Goal: Check status: Check status

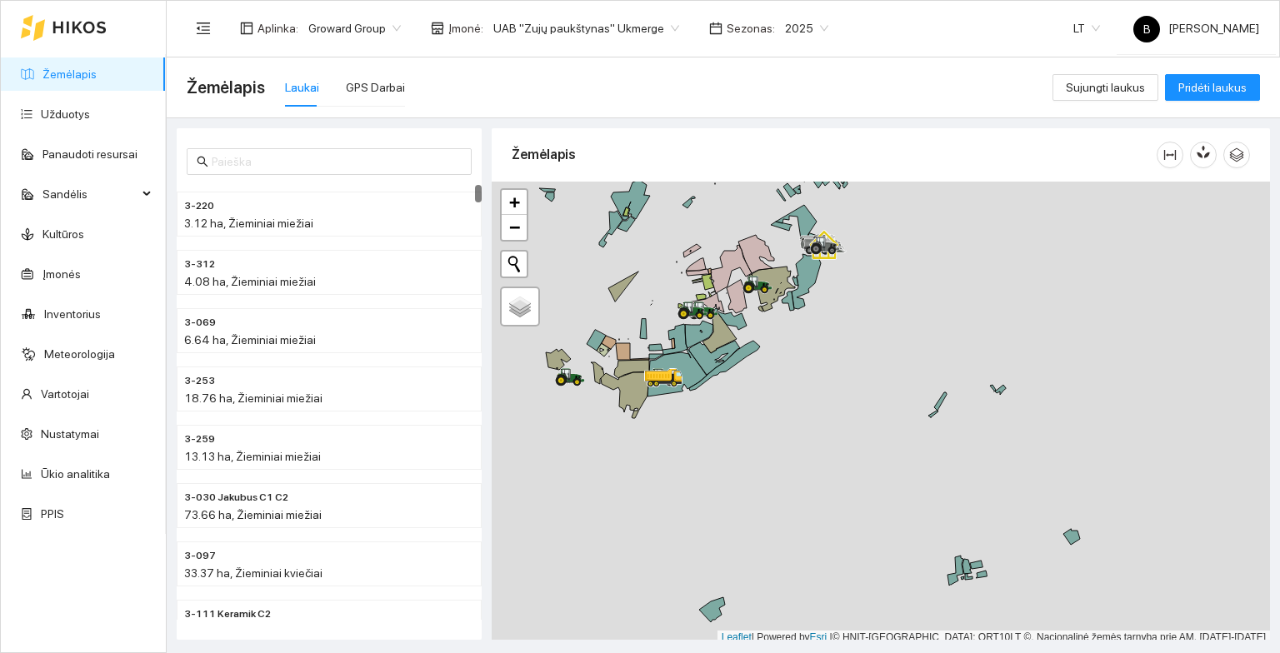
scroll to position [4, 0]
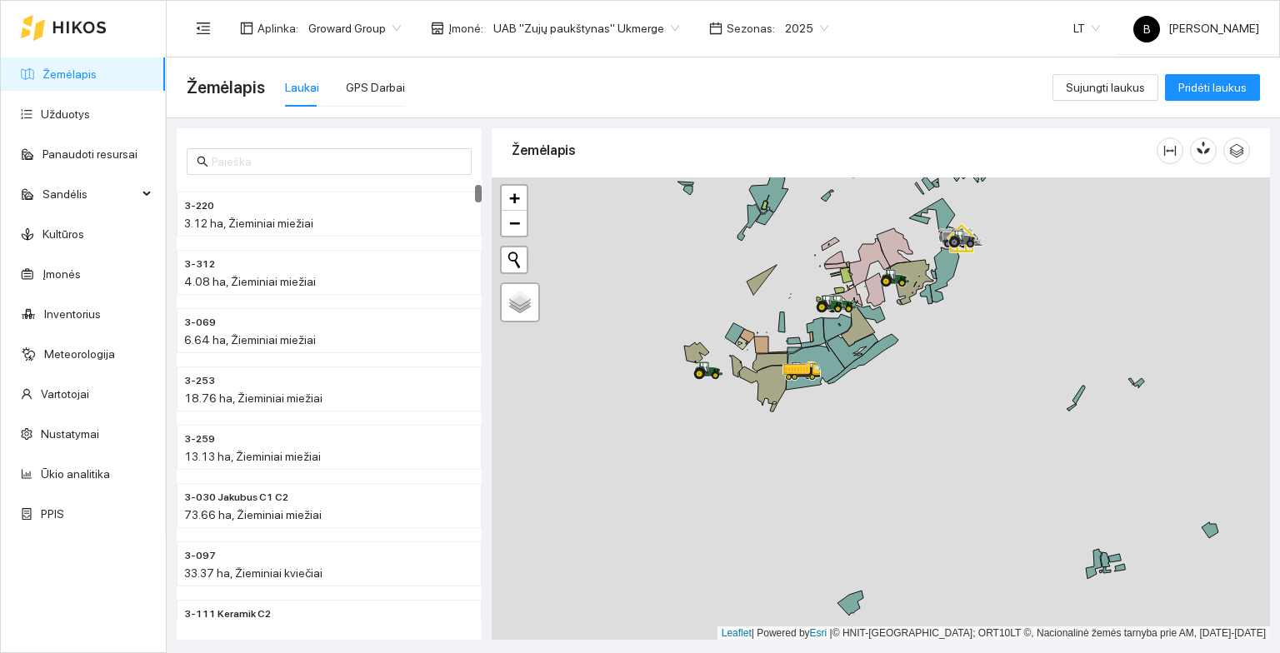
drag, startPoint x: 787, startPoint y: 407, endPoint x: 925, endPoint y: 404, distance: 138.4
click at [925, 404] on div at bounding box center [881, 409] width 778 height 463
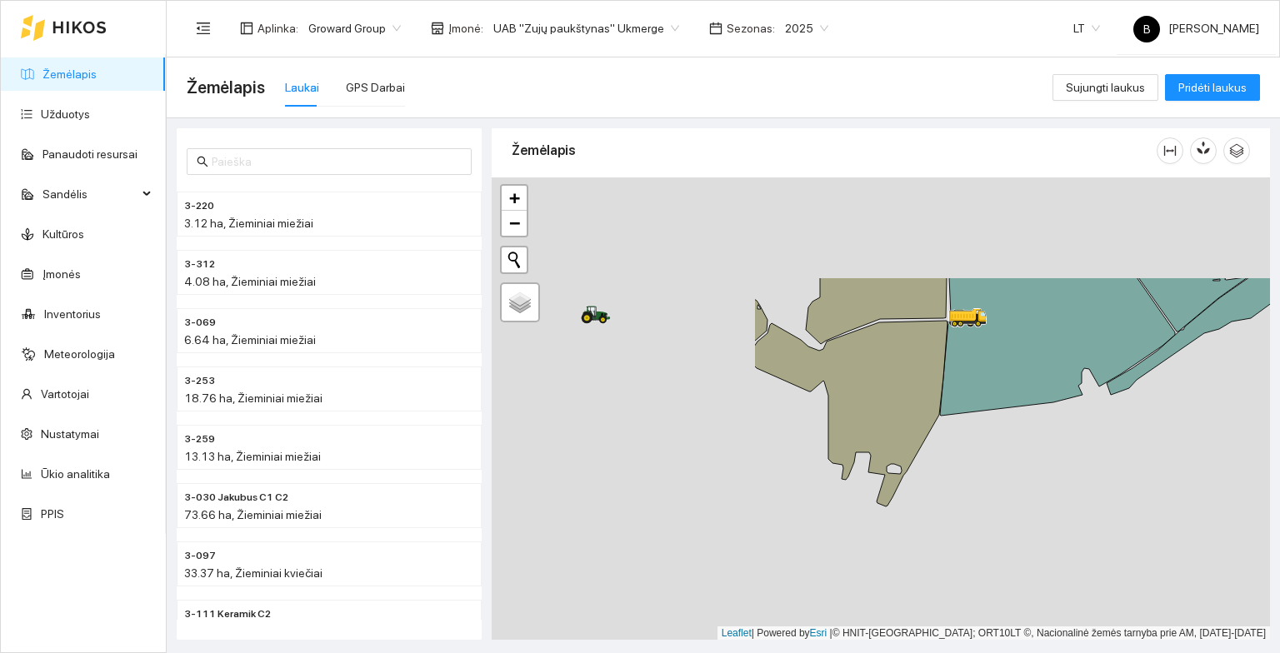
drag, startPoint x: 800, startPoint y: 408, endPoint x: 1016, endPoint y: 553, distance: 260.1
click at [1021, 558] on div at bounding box center [881, 409] width 778 height 463
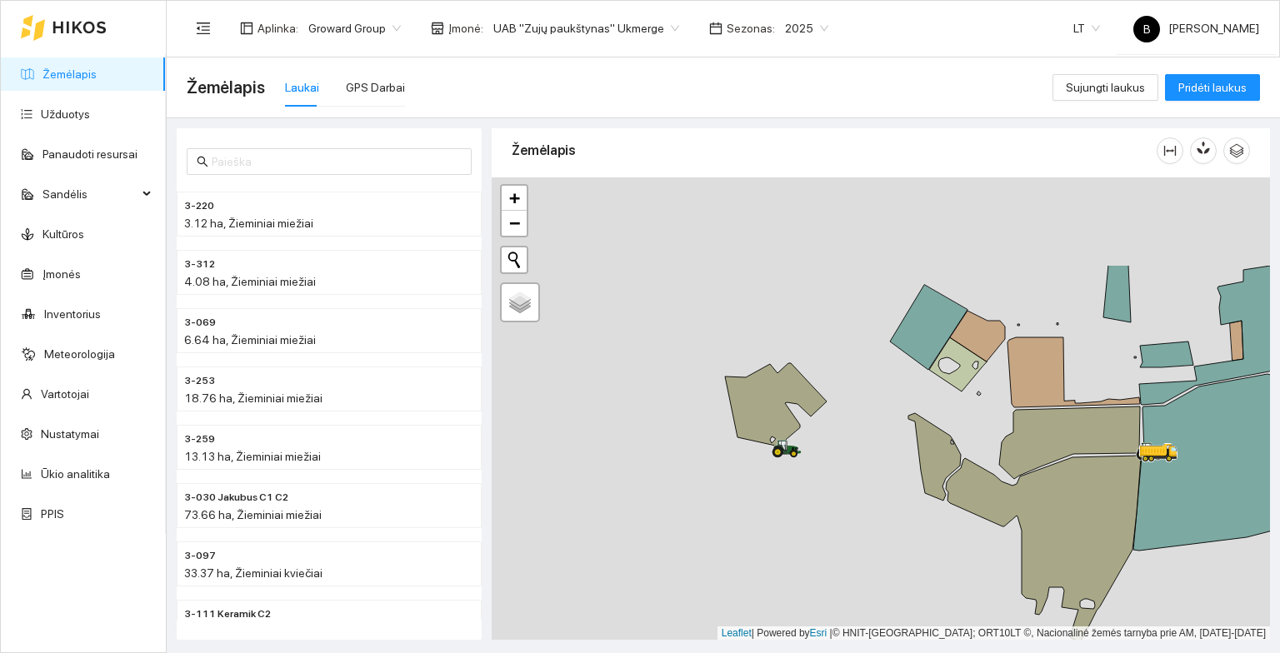
drag, startPoint x: 744, startPoint y: 454, endPoint x: 937, endPoint y: 589, distance: 235.2
click at [937, 589] on div at bounding box center [881, 409] width 778 height 463
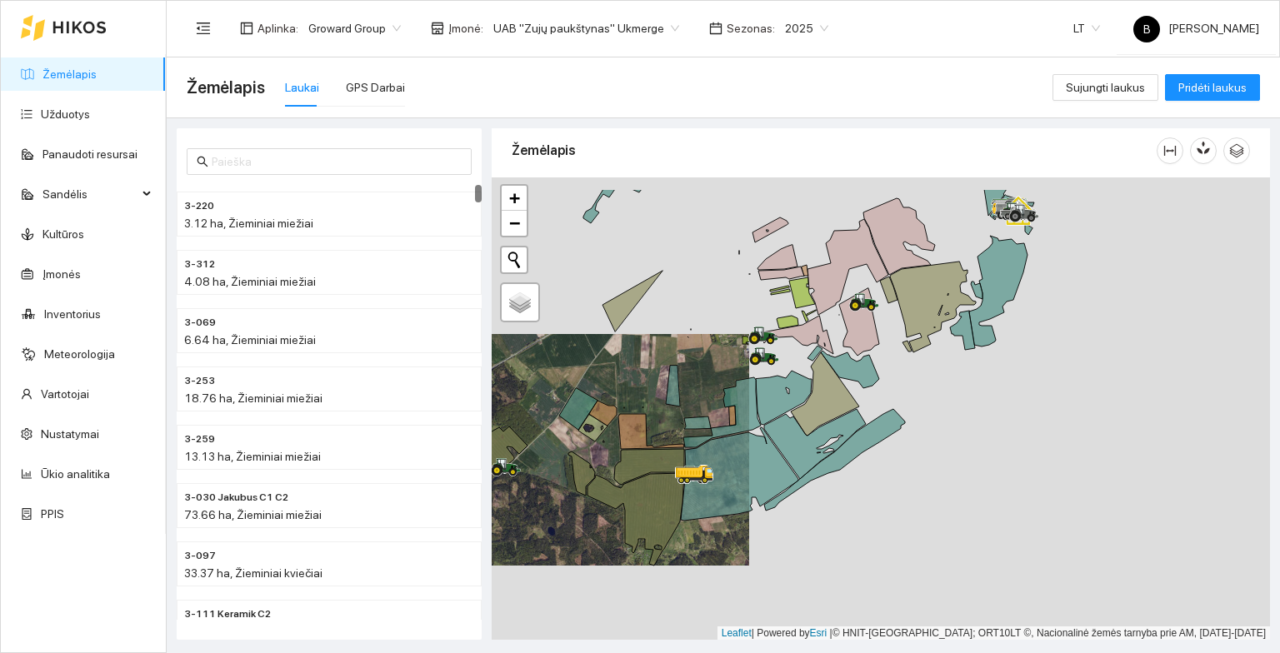
drag, startPoint x: 1065, startPoint y: 416, endPoint x: 871, endPoint y: 451, distance: 197.3
click at [868, 454] on div at bounding box center [881, 409] width 778 height 463
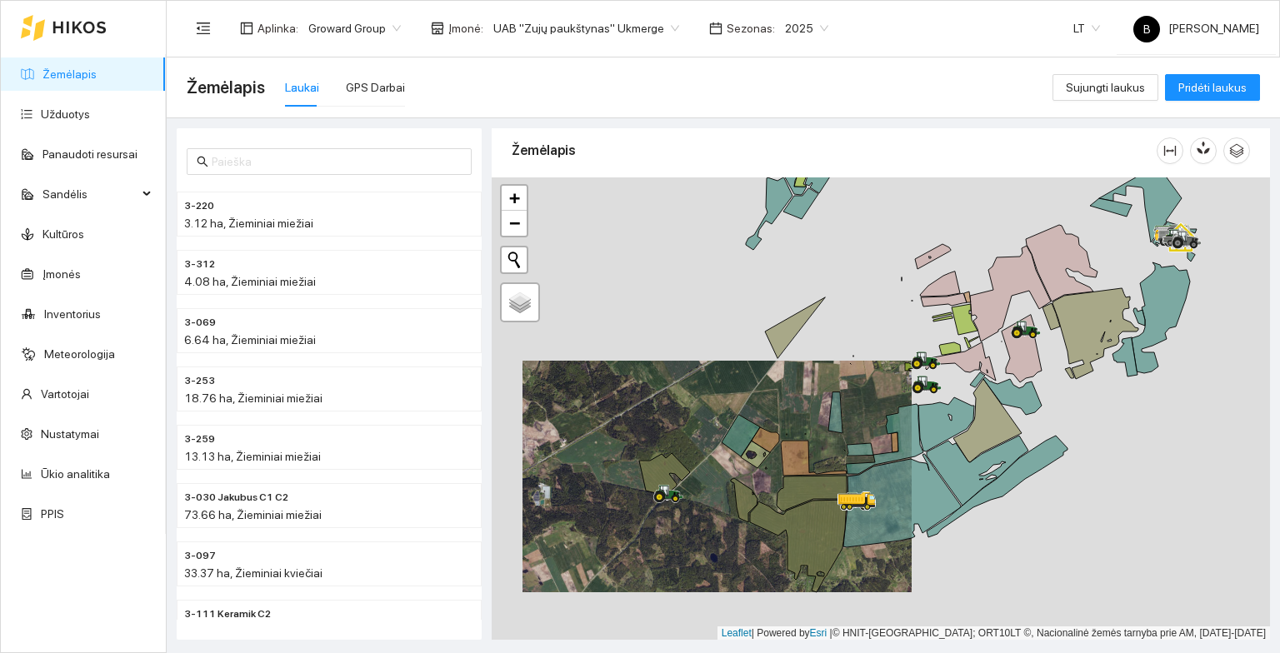
drag, startPoint x: 797, startPoint y: 473, endPoint x: 934, endPoint y: 418, distance: 147.0
click at [934, 418] on icon at bounding box center [947, 425] width 56 height 54
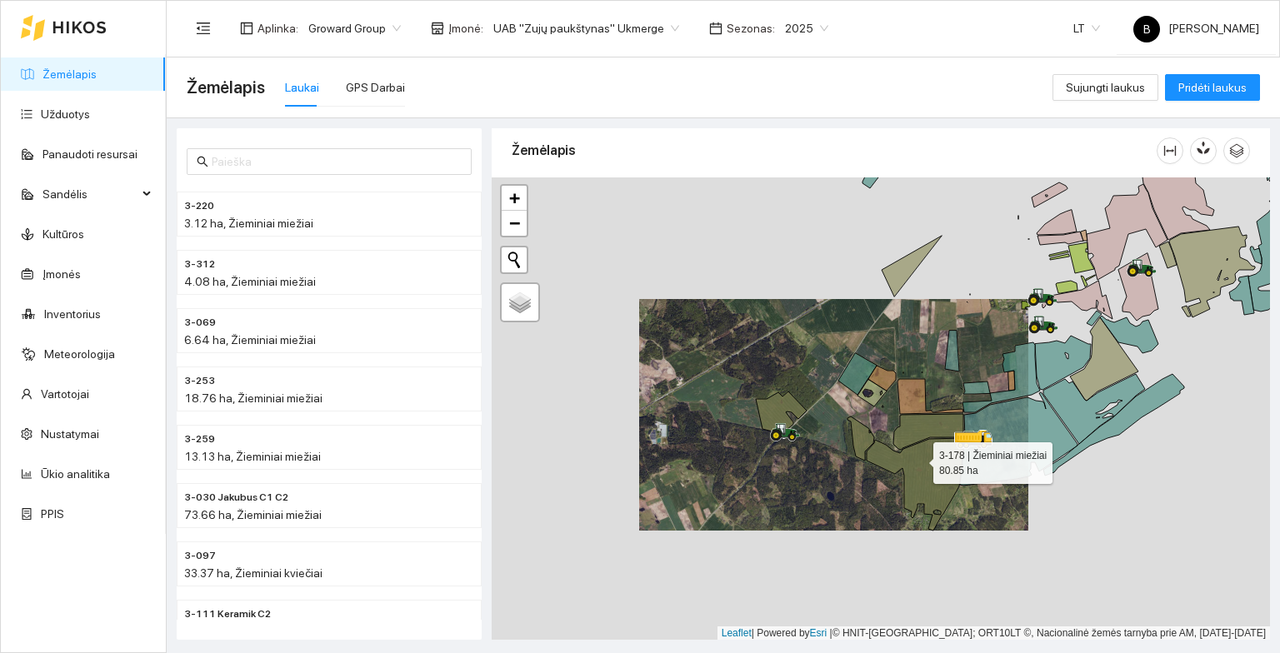
drag, startPoint x: 835, startPoint y: 518, endPoint x: 919, endPoint y: 460, distance: 101.3
click at [919, 460] on icon at bounding box center [915, 484] width 97 height 93
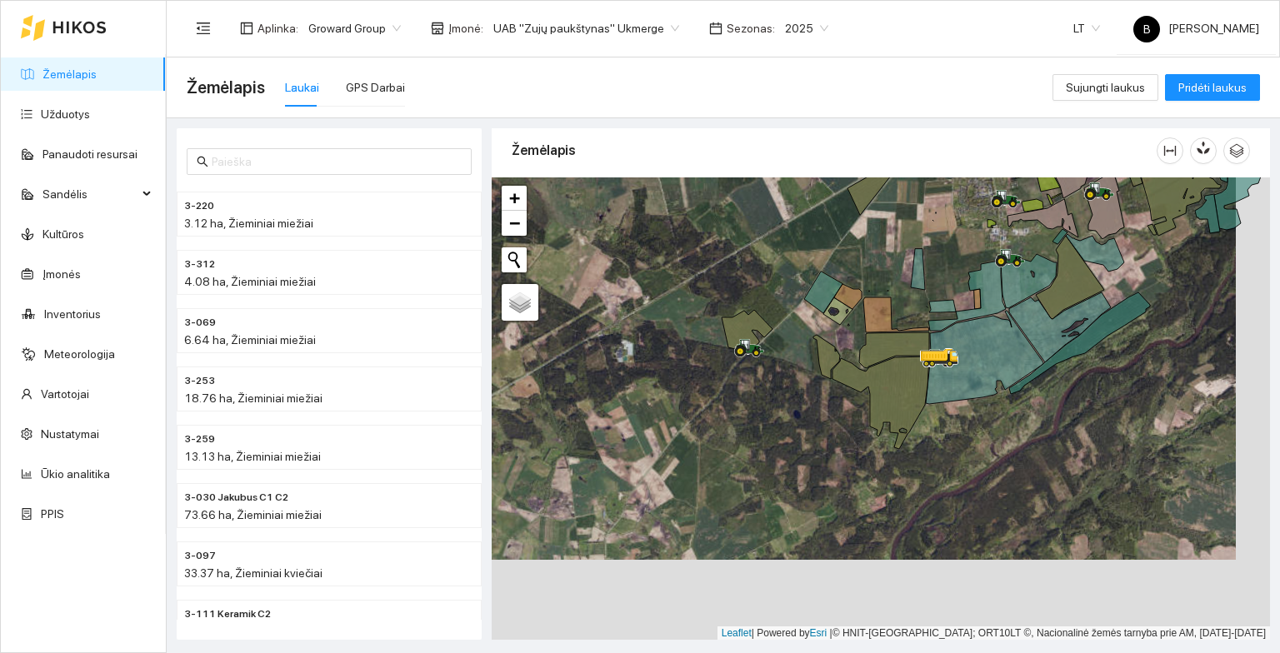
drag, startPoint x: 793, startPoint y: 490, endPoint x: 760, endPoint y: 365, distance: 129.2
click at [762, 357] on div at bounding box center [881, 409] width 778 height 463
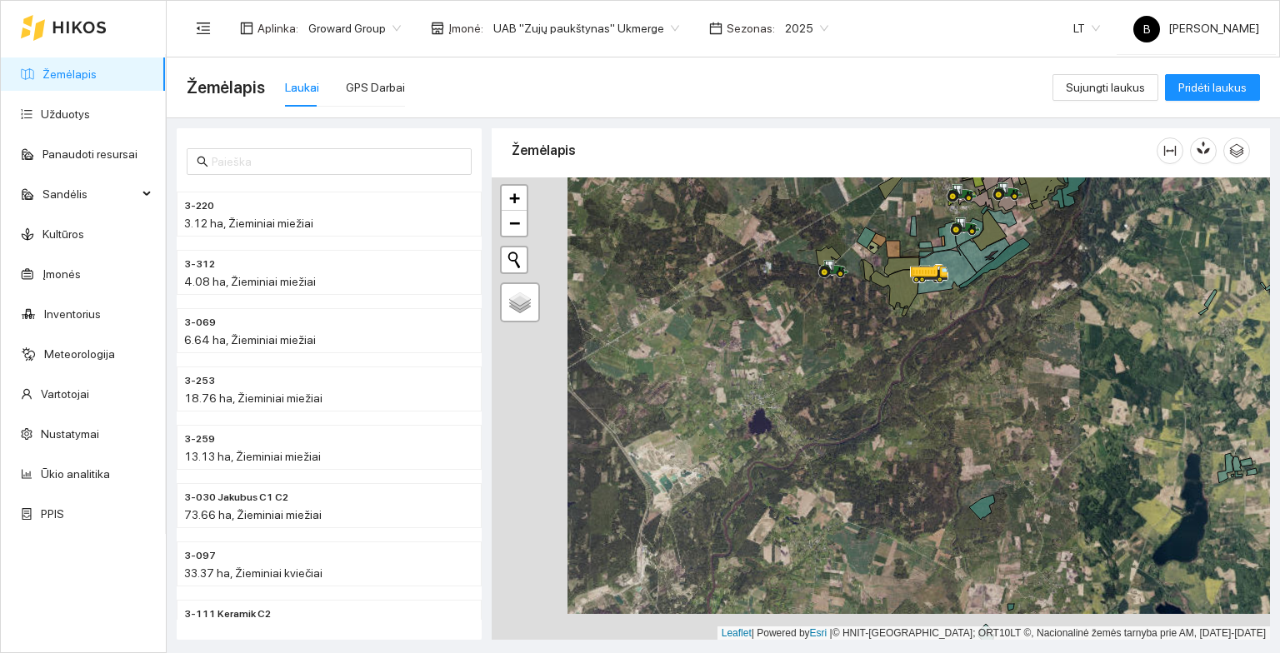
drag, startPoint x: 942, startPoint y: 447, endPoint x: 1001, endPoint y: 433, distance: 60.7
click at [1001, 433] on div at bounding box center [881, 409] width 778 height 463
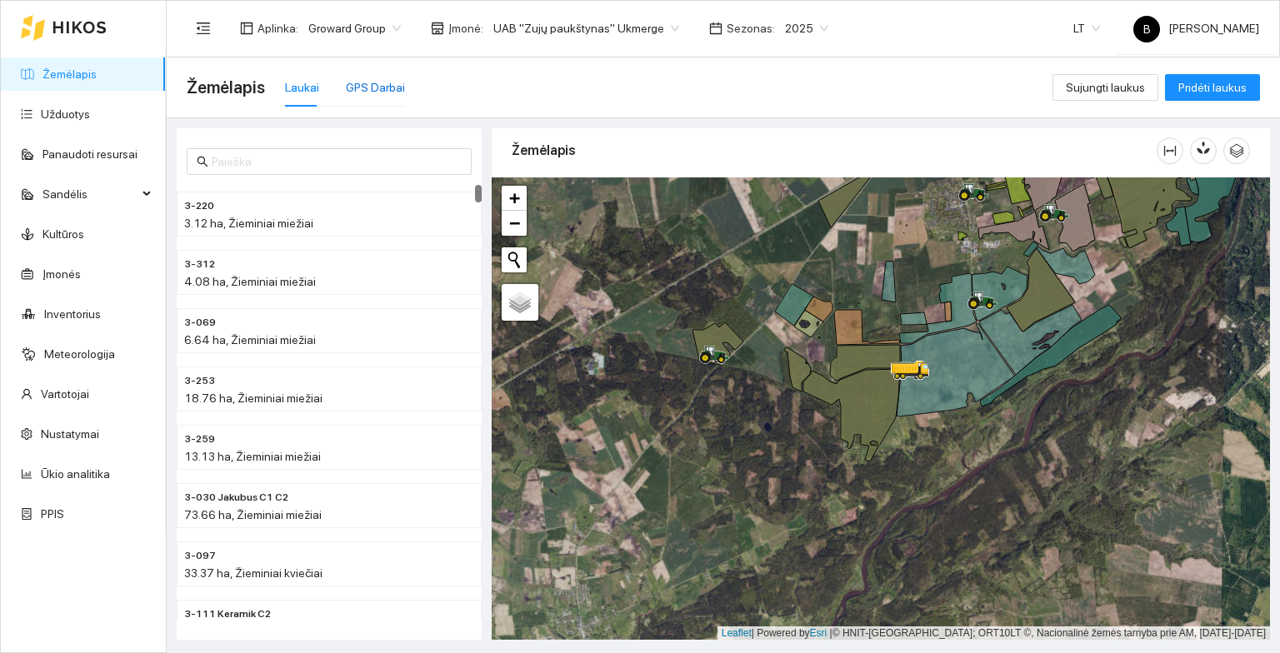
click at [369, 89] on div "GPS Darbai" at bounding box center [375, 87] width 59 height 18
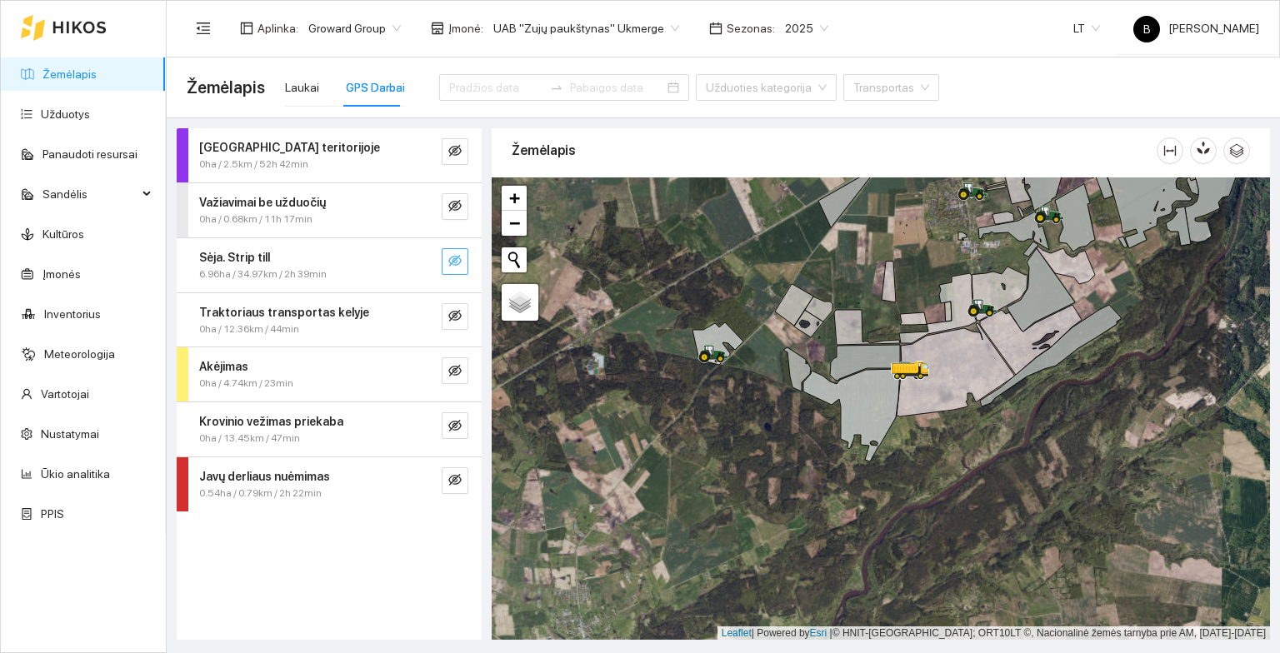
click at [453, 257] on icon "eye-invisible" at bounding box center [454, 260] width 13 height 13
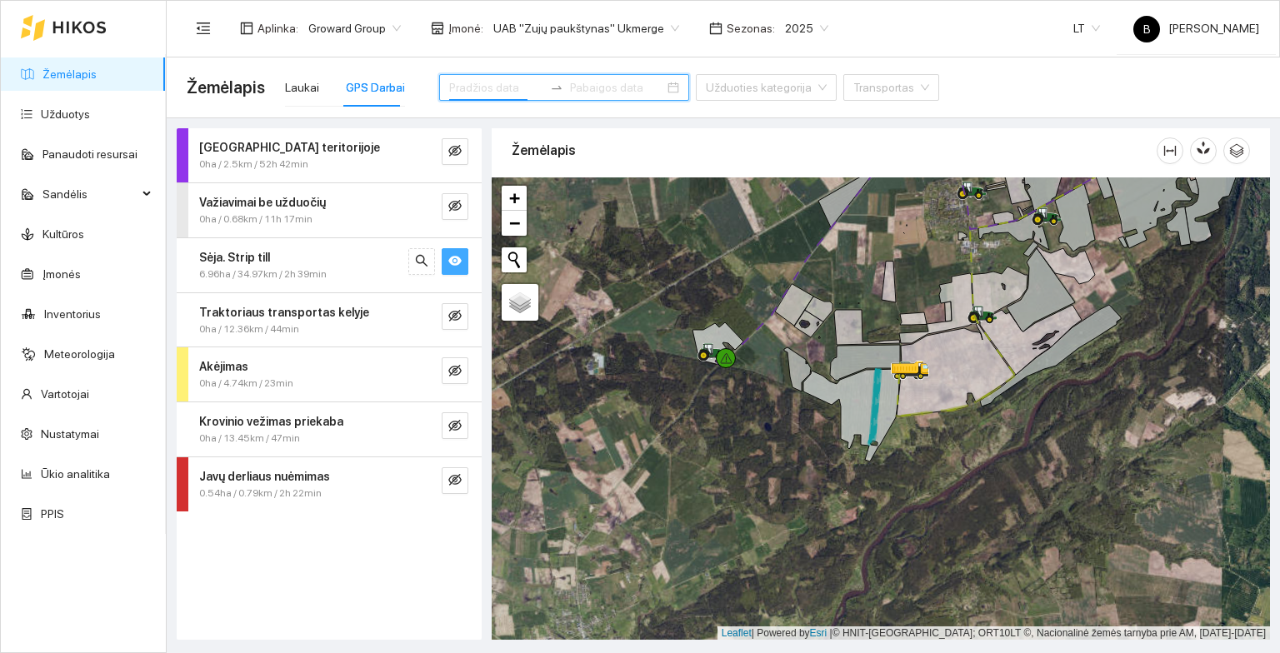
click at [478, 90] on input at bounding box center [496, 87] width 94 height 18
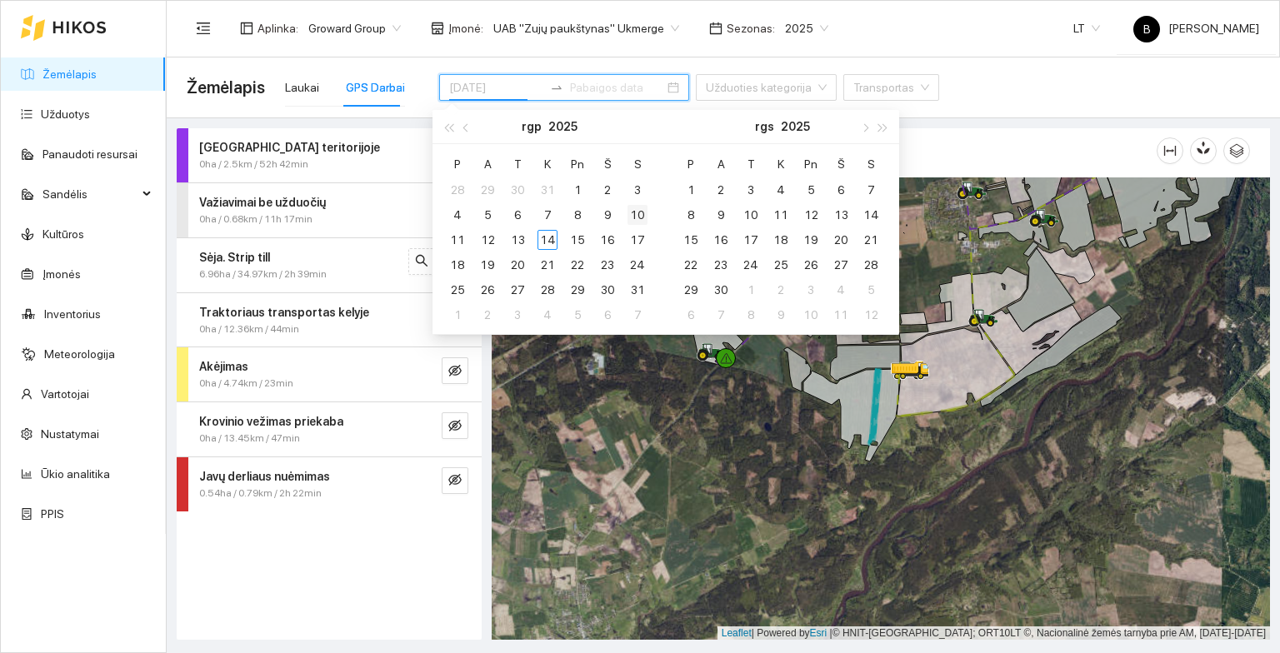
type input "[DATE]"
click at [634, 216] on div "10" at bounding box center [638, 215] width 20 height 20
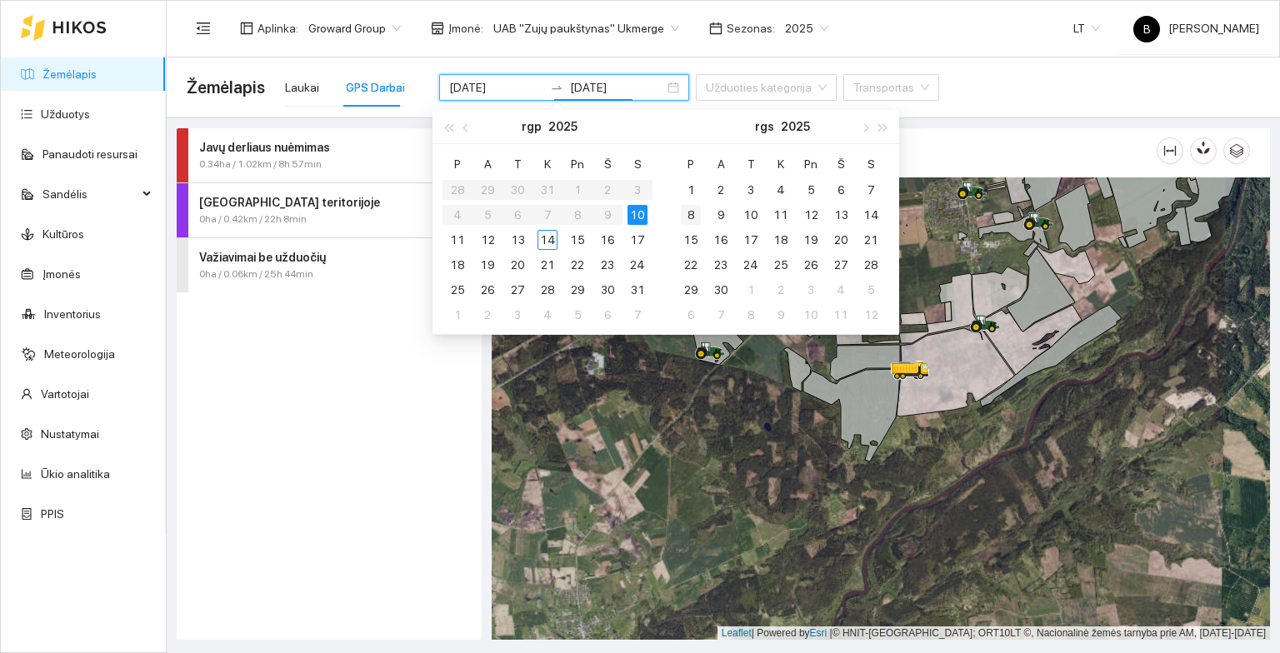
type input "[DATE]"
click at [542, 241] on div "14" at bounding box center [548, 240] width 20 height 20
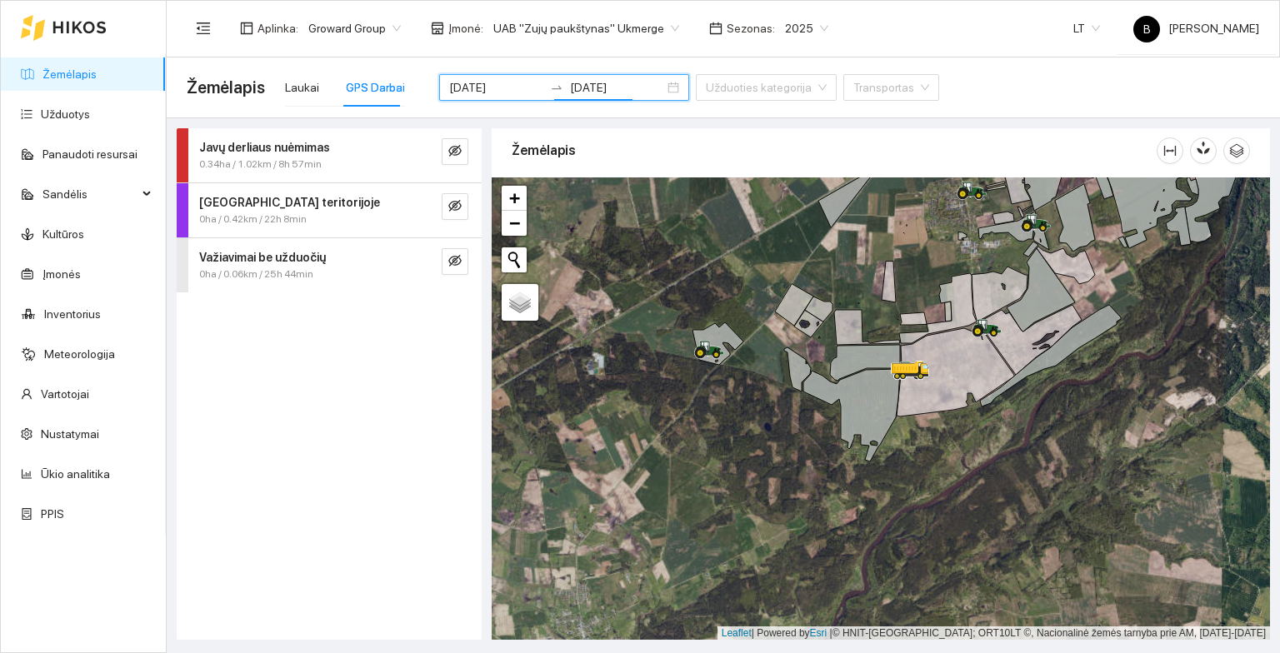
click at [370, 330] on div "Javų derliaus nuėmimas 0.34ha / 1.02km / 8h 57min [GEOGRAPHIC_DATA] teritorijoj…" at bounding box center [329, 384] width 305 height 512
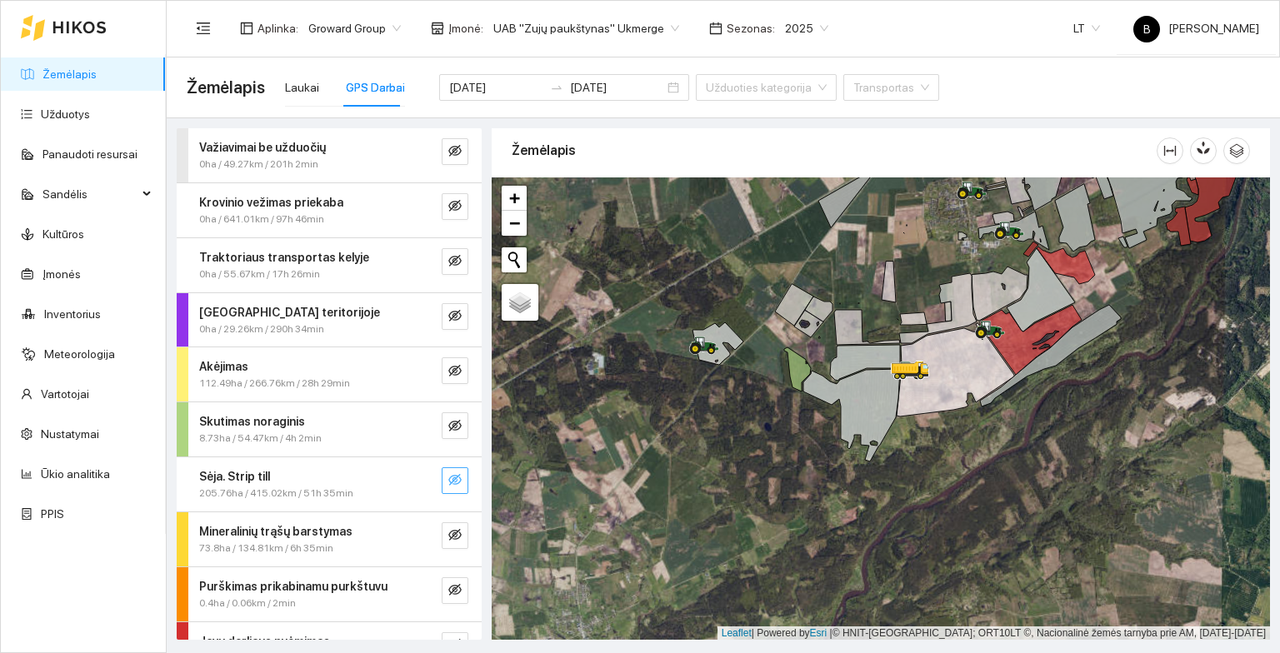
click at [454, 480] on icon "eye-invisible" at bounding box center [455, 480] width 3 height 3
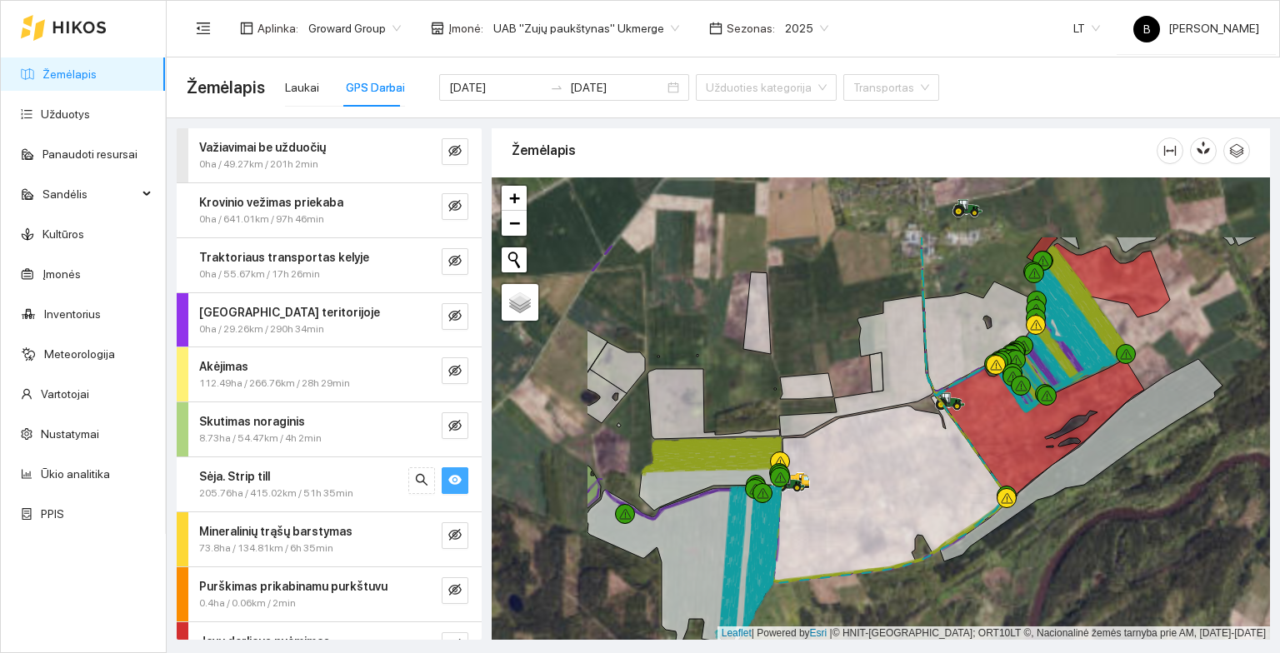
drag, startPoint x: 996, startPoint y: 418, endPoint x: 1171, endPoint y: 527, distance: 206.3
click at [1173, 528] on div at bounding box center [881, 409] width 778 height 463
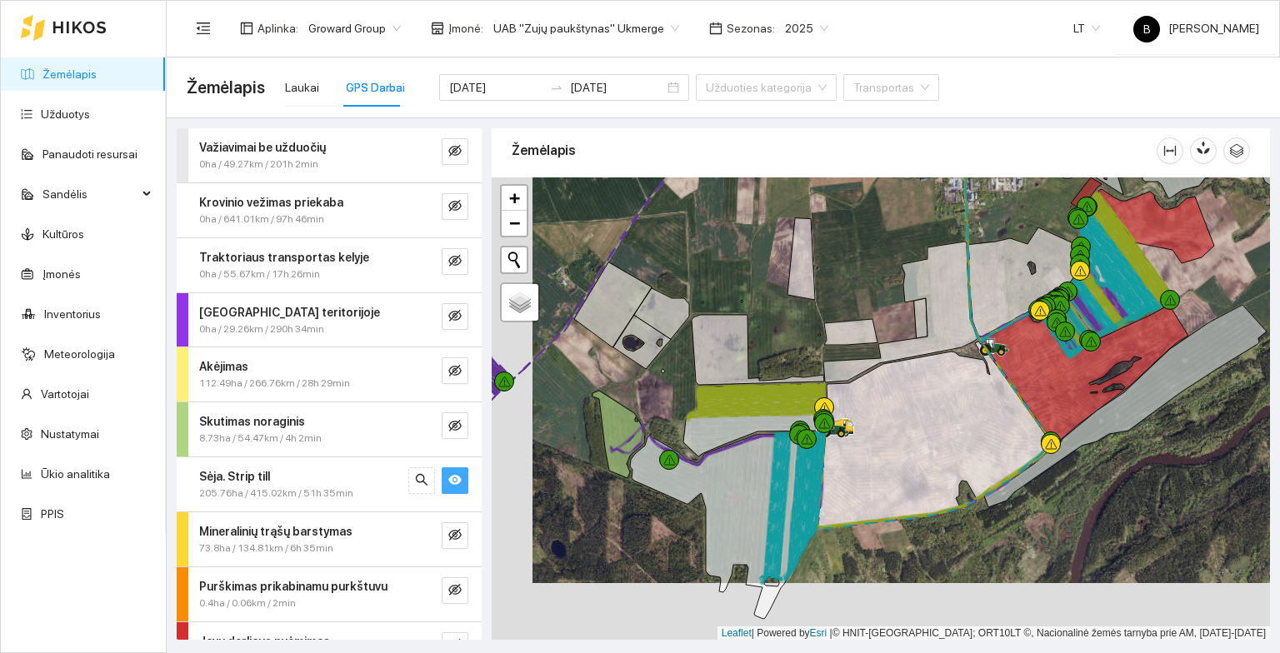
drag, startPoint x: 1086, startPoint y: 553, endPoint x: 1177, endPoint y: 418, distance: 162.7
click at [1177, 418] on div at bounding box center [881, 409] width 778 height 463
